Goal: Task Accomplishment & Management: Manage account settings

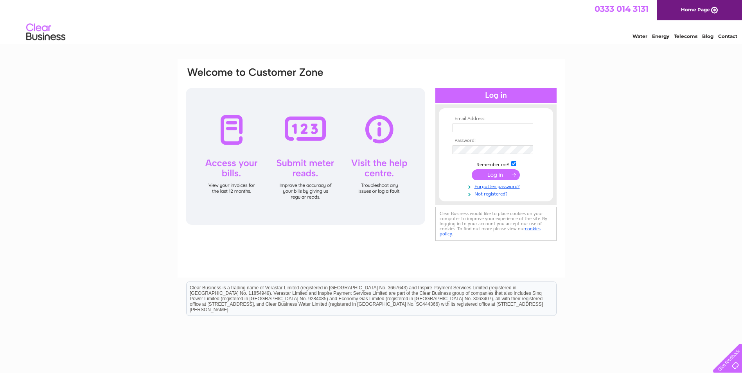
type input "[EMAIL_ADDRESS][DOMAIN_NAME]"
click at [485, 174] on input "submit" at bounding box center [496, 174] width 48 height 11
click at [492, 177] on input "submit" at bounding box center [496, 174] width 48 height 11
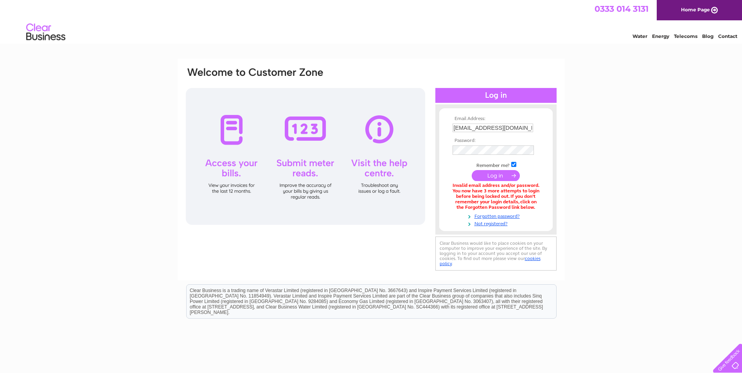
drag, startPoint x: 429, startPoint y: 163, endPoint x: 433, endPoint y: 161, distance: 4.4
click at [429, 163] on div "Email Address: [EMAIL_ADDRESS][DOMAIN_NAME] Password:" at bounding box center [371, 170] width 372 height 206
click at [435, 149] on div "Email Address: [EMAIL_ADDRESS][DOMAIN_NAME] Password:" at bounding box center [371, 170] width 372 height 206
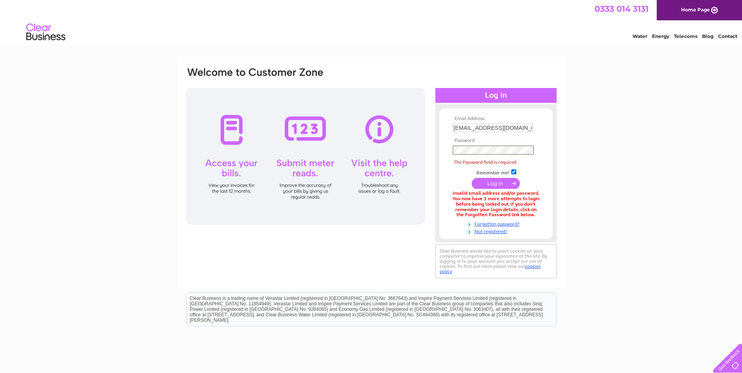
click at [469, 226] on div at bounding box center [470, 225] width 4 height 4
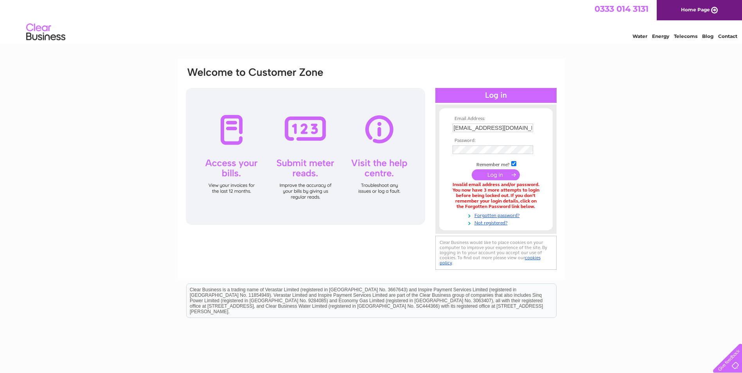
click at [491, 174] on input "submit" at bounding box center [496, 174] width 48 height 11
click at [444, 149] on form "Email Address: [EMAIL_ADDRESS][DOMAIN_NAME] Password:" at bounding box center [495, 171] width 113 height 111
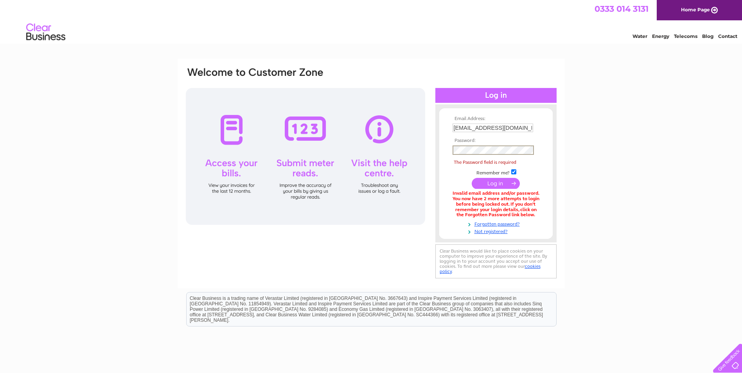
drag, startPoint x: 429, startPoint y: 195, endPoint x: 440, endPoint y: 190, distance: 11.9
click at [430, 195] on div "Email Address: mbarwell@finning.com Password: The Password field is required" at bounding box center [371, 174] width 372 height 214
click at [405, 153] on div at bounding box center [305, 156] width 239 height 137
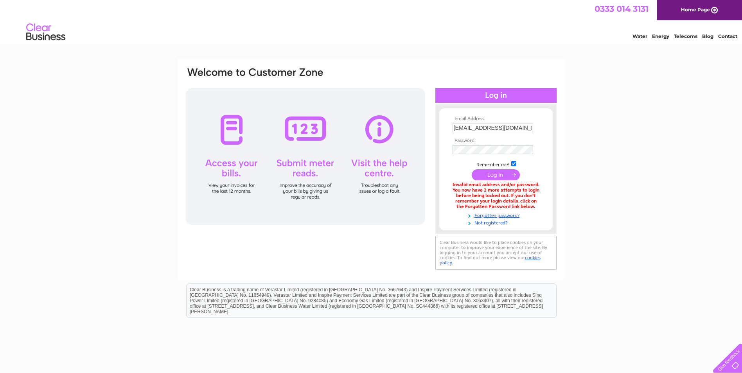
click at [451, 173] on td at bounding box center [496, 174] width 91 height 15
click at [494, 171] on input "submit" at bounding box center [496, 174] width 48 height 11
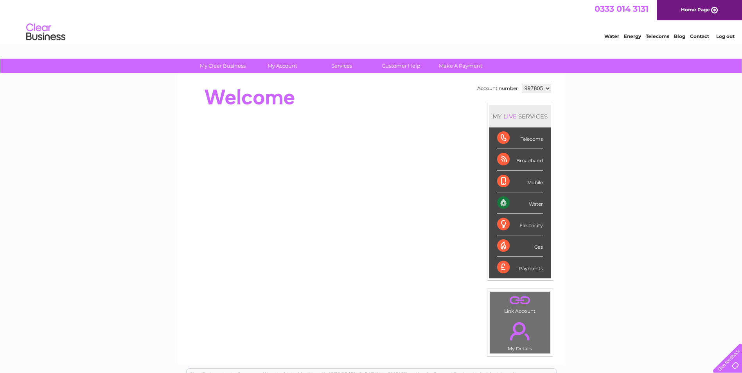
click at [515, 119] on div "LIVE" at bounding box center [510, 116] width 16 height 7
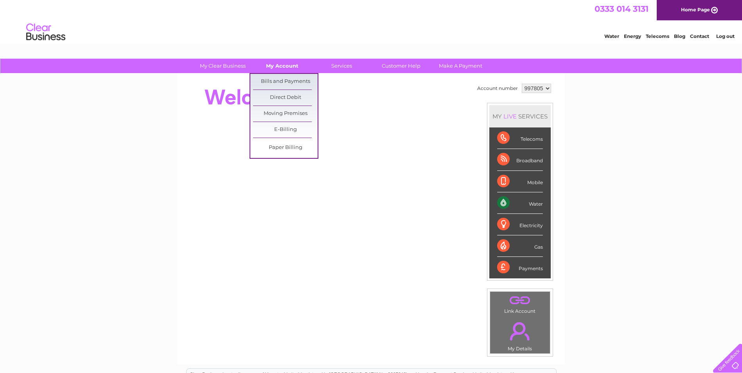
click at [284, 66] on link "My Account" at bounding box center [282, 66] width 65 height 14
click at [288, 77] on link "Bills and Payments" at bounding box center [285, 82] width 65 height 16
